Goal: Find specific page/section: Find specific page/section

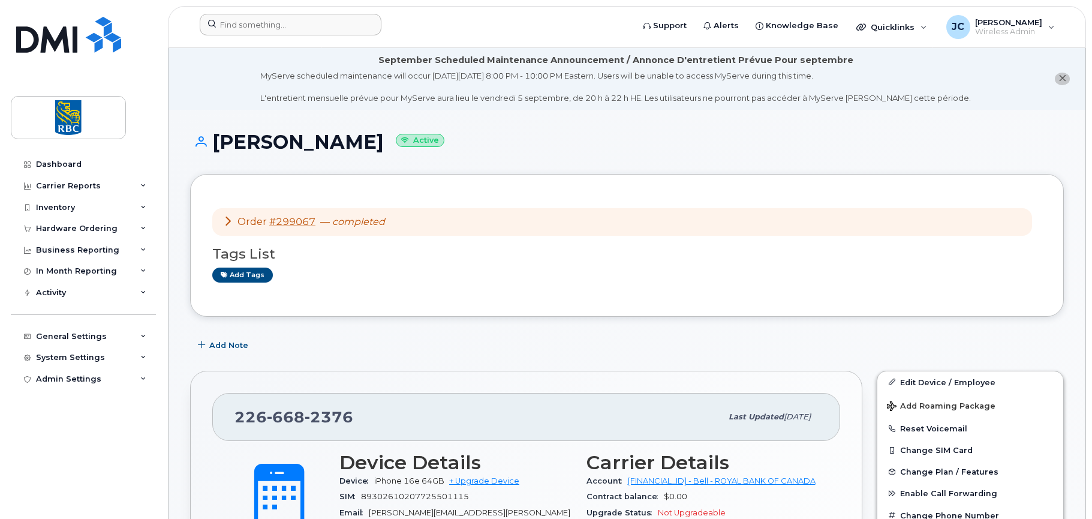
scroll to position [60, 0]
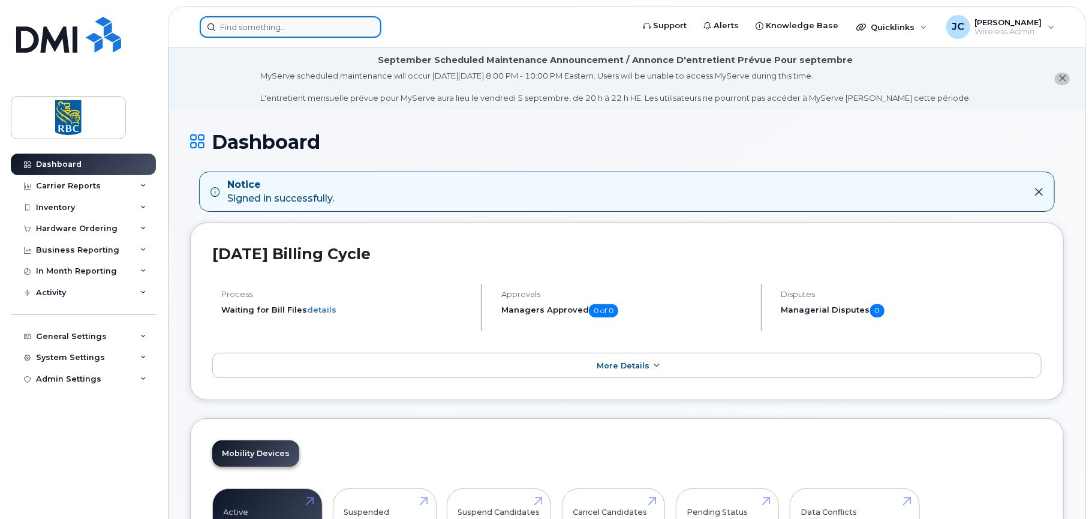
click at [265, 24] on input at bounding box center [291, 27] width 182 height 22
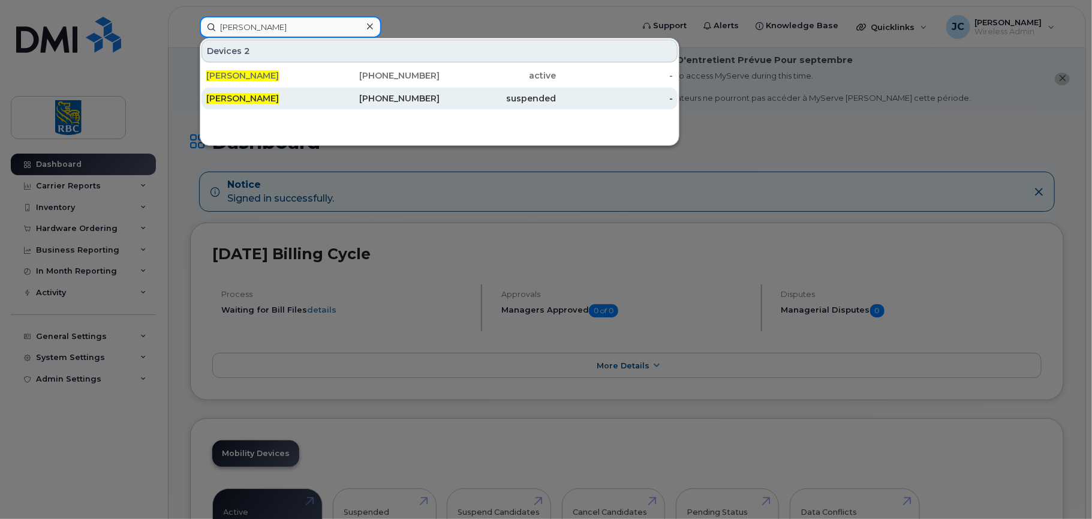
type input "[PERSON_NAME]"
click at [251, 94] on span "[PERSON_NAME]" at bounding box center [242, 98] width 73 height 11
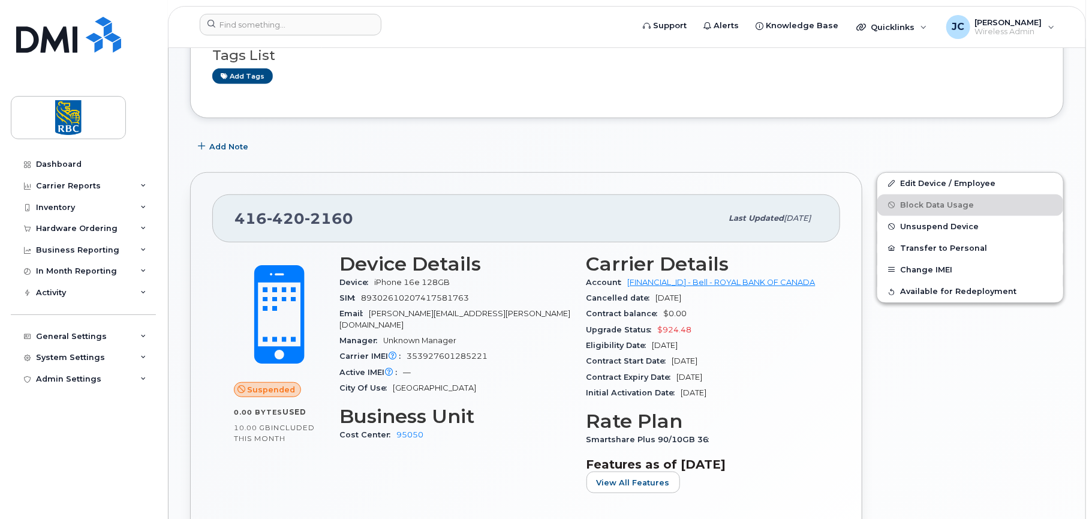
scroll to position [360, 0]
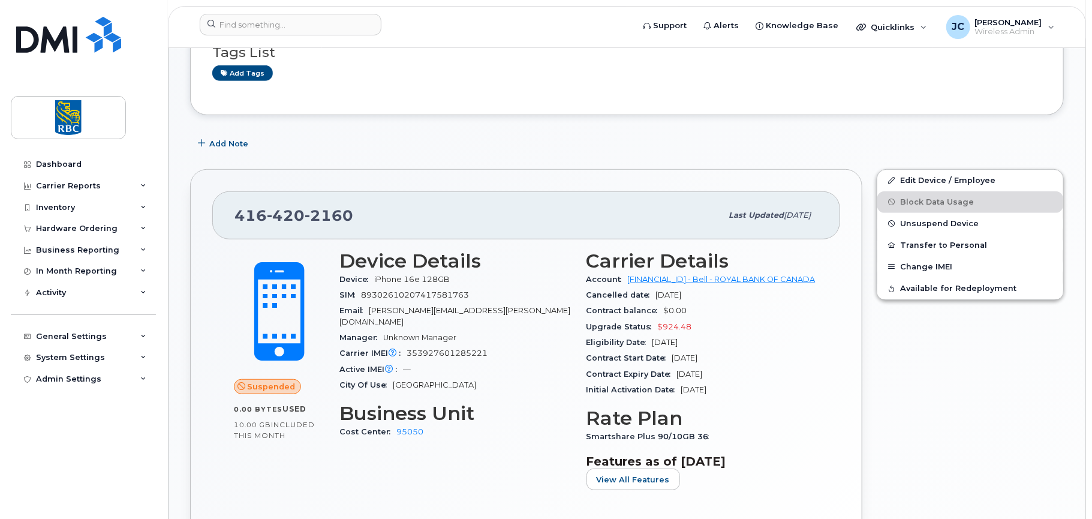
click at [572, 70] on div "Add tags" at bounding box center [622, 72] width 820 height 15
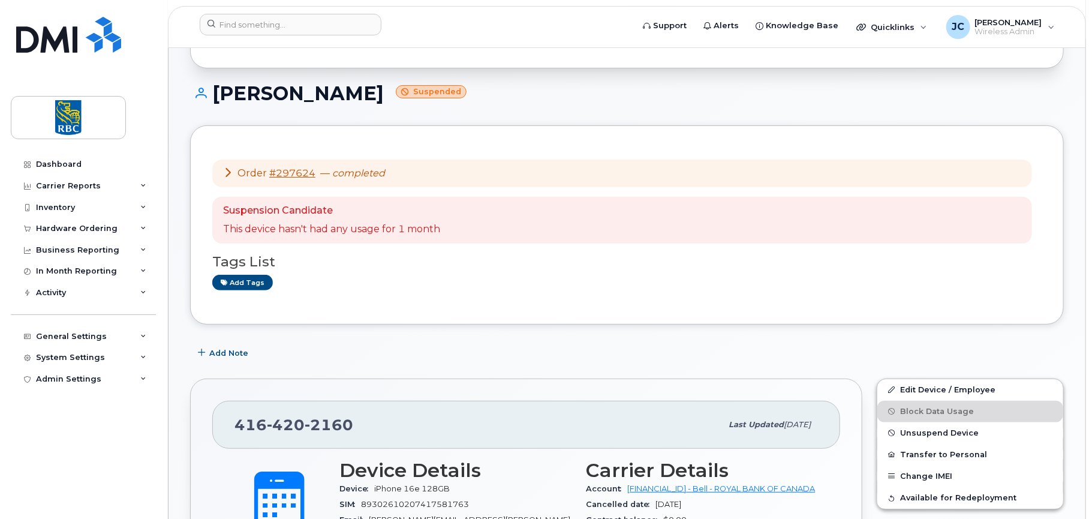
scroll to position [0, 0]
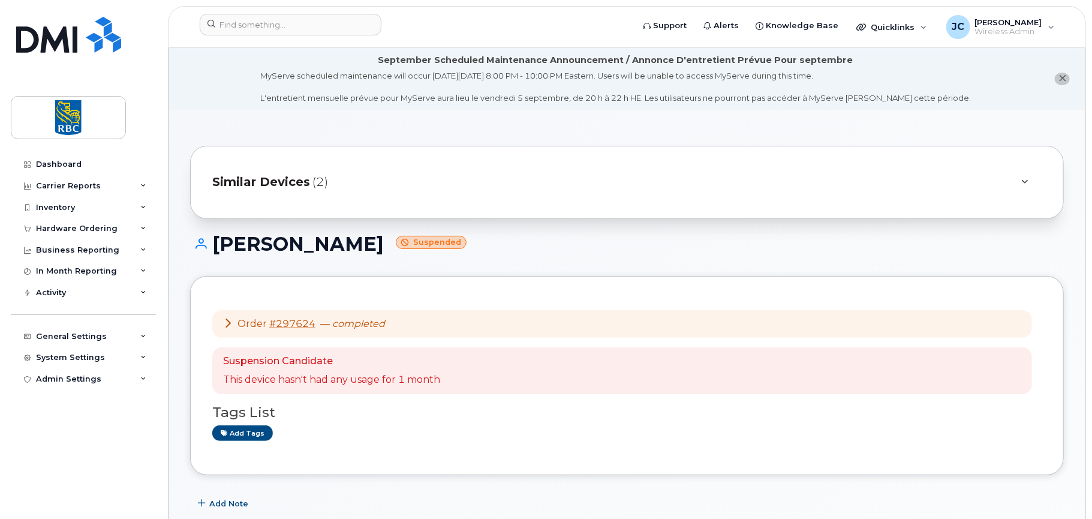
click at [260, 175] on span "Similar Devices" at bounding box center [261, 181] width 98 height 17
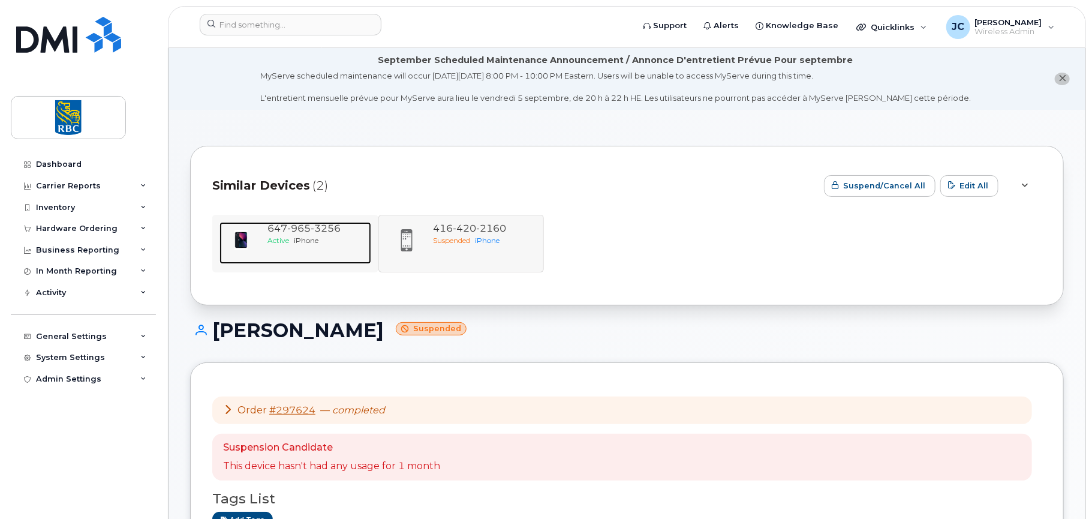
click at [311, 224] on span "965" at bounding box center [326, 228] width 30 height 11
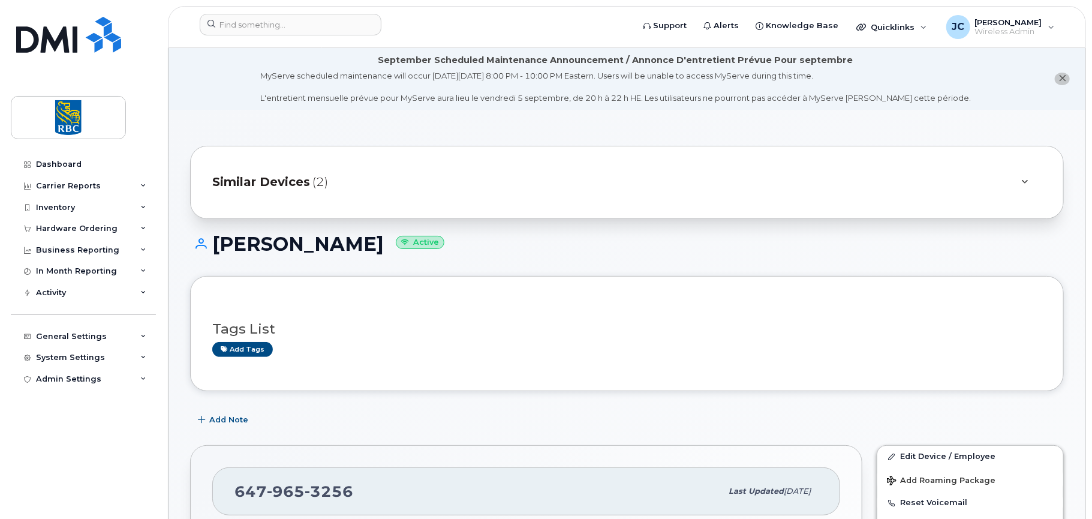
click at [281, 183] on span "Similar Devices" at bounding box center [261, 181] width 98 height 17
